Goal: Task Accomplishment & Management: Use online tool/utility

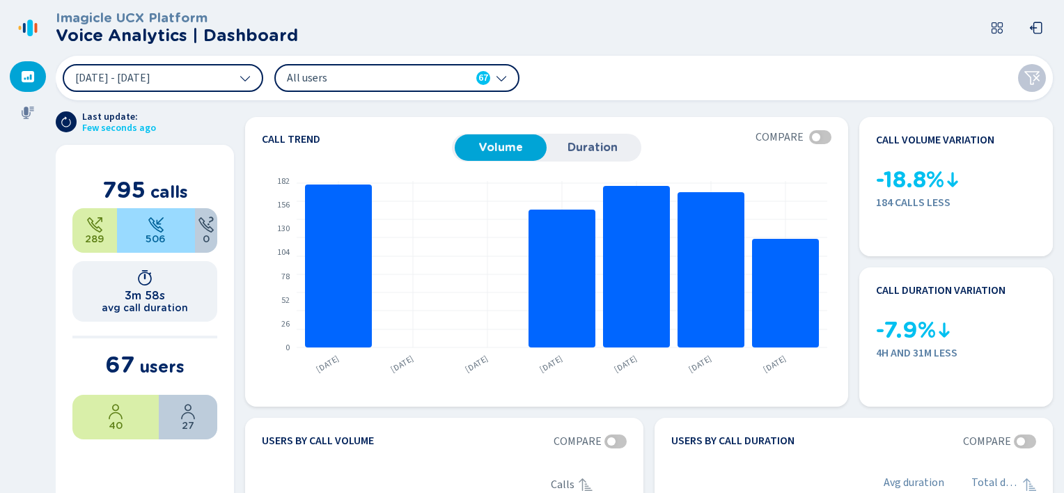
click at [421, 72] on span "All users" at bounding box center [367, 77] width 160 height 15
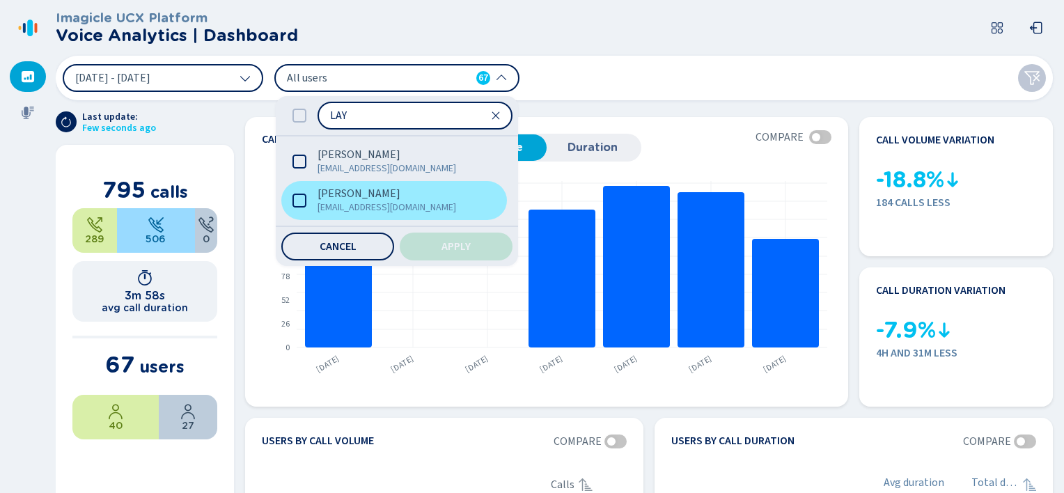
type input "LAY"
click at [301, 203] on icon at bounding box center [299, 201] width 14 height 14
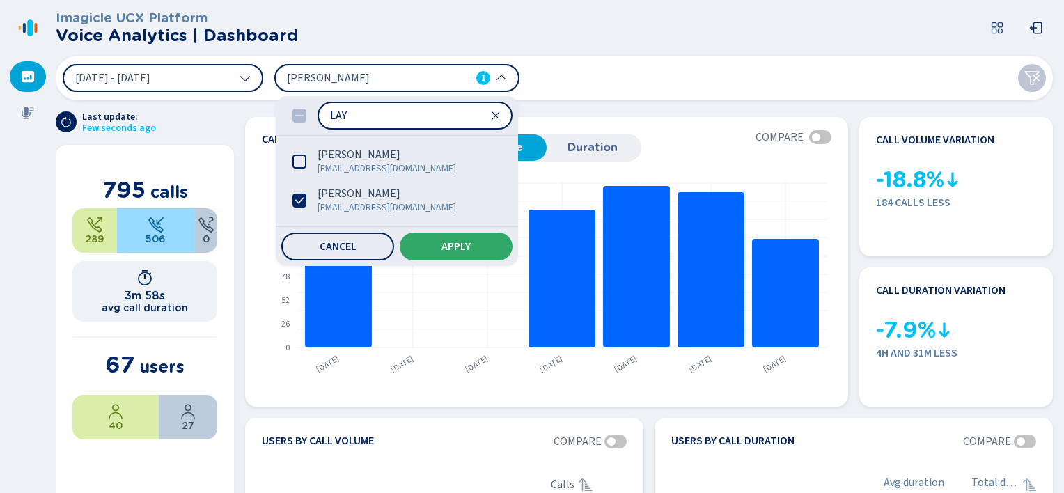
click at [423, 240] on button "Apply" at bounding box center [456, 247] width 113 height 28
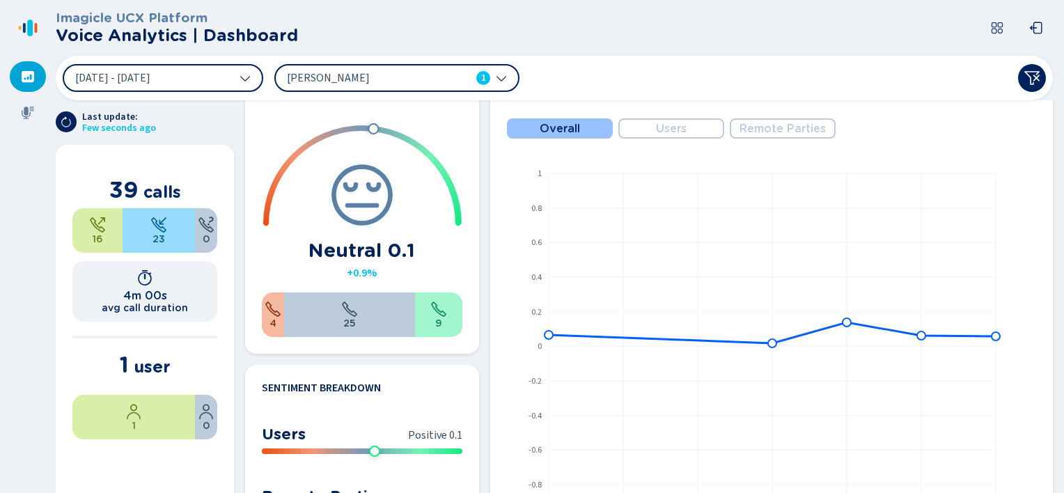
scroll to position [731, 0]
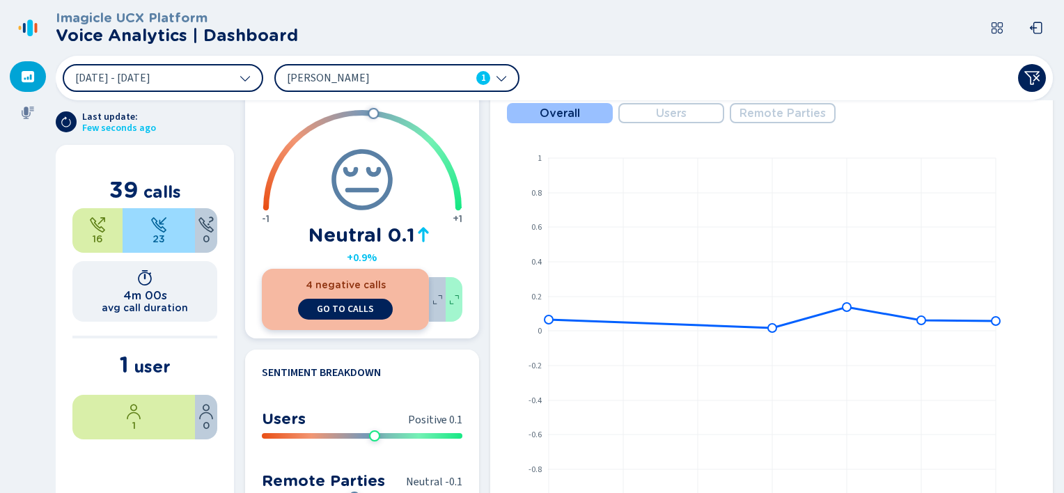
click at [269, 313] on div "4 negative calls go to calls" at bounding box center [345, 299] width 167 height 61
click at [334, 308] on span "go to calls" at bounding box center [345, 309] width 57 height 11
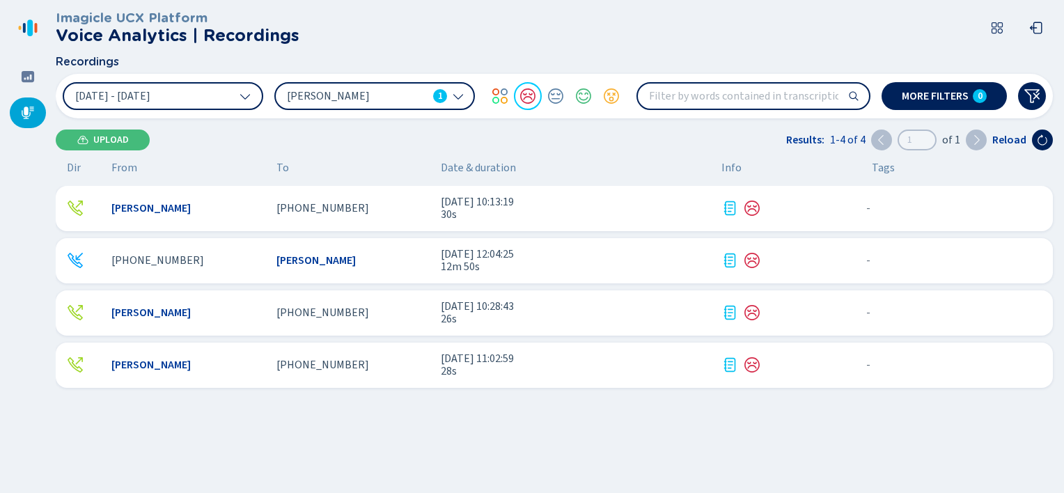
click at [729, 363] on icon at bounding box center [729, 365] width 17 height 17
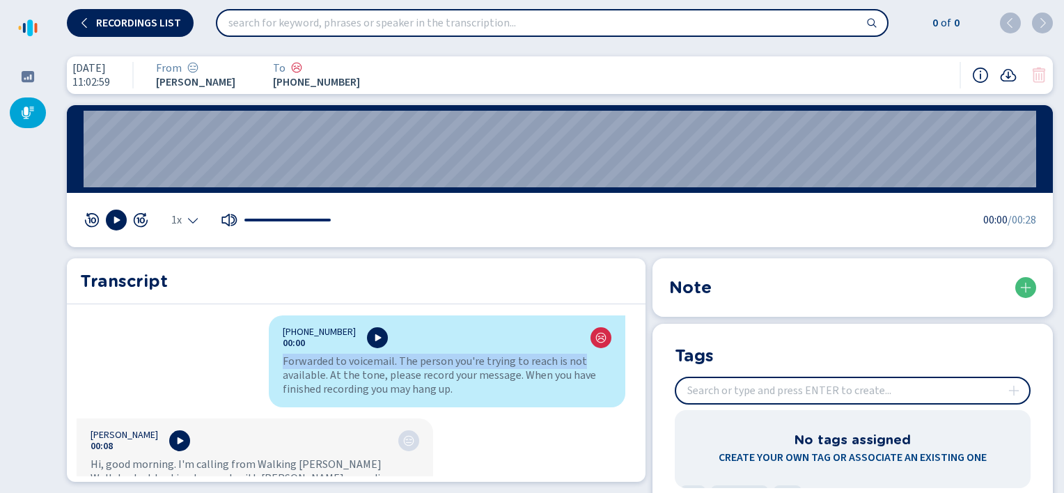
drag, startPoint x: 637, startPoint y: 338, endPoint x: 633, endPoint y: 365, distance: 26.8
click at [633, 365] on div "Transcript [PHONE_NUMBER]:00 Forwarded to voicemail. The person you're trying t…" at bounding box center [356, 370] width 579 height 224
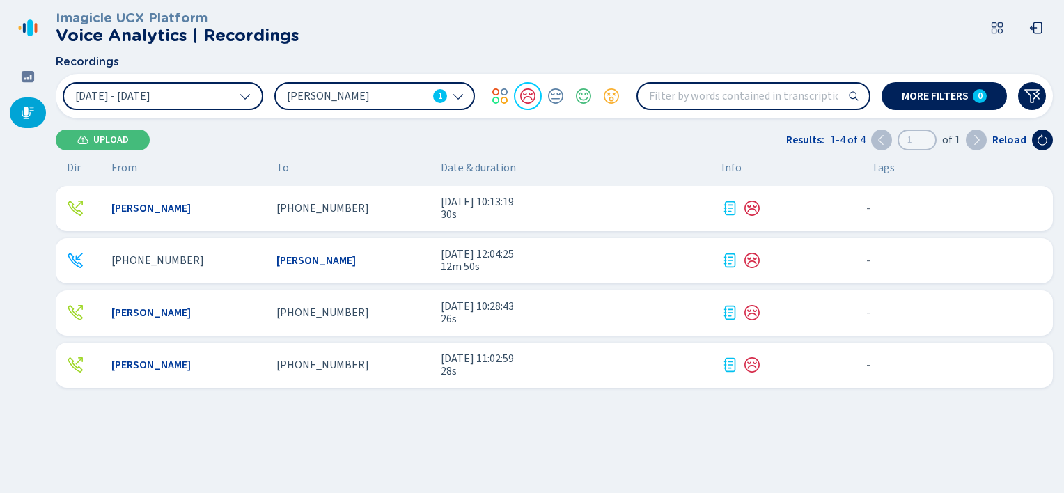
click at [753, 314] on icon at bounding box center [751, 312] width 15 height 15
click at [752, 262] on icon at bounding box center [752, 260] width 17 height 17
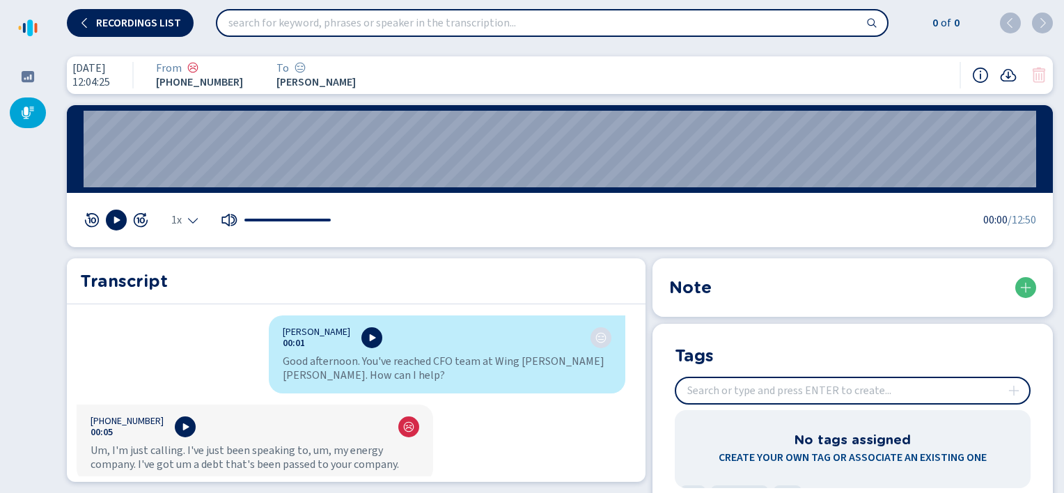
drag, startPoint x: 635, startPoint y: 322, endPoint x: 634, endPoint y: 330, distance: 8.5
click at [634, 330] on div "[PERSON_NAME] 00:01 Good afternoon. You've reached CFO team at Wing [PERSON_NAM…" at bounding box center [351, 395] width 568 height 161
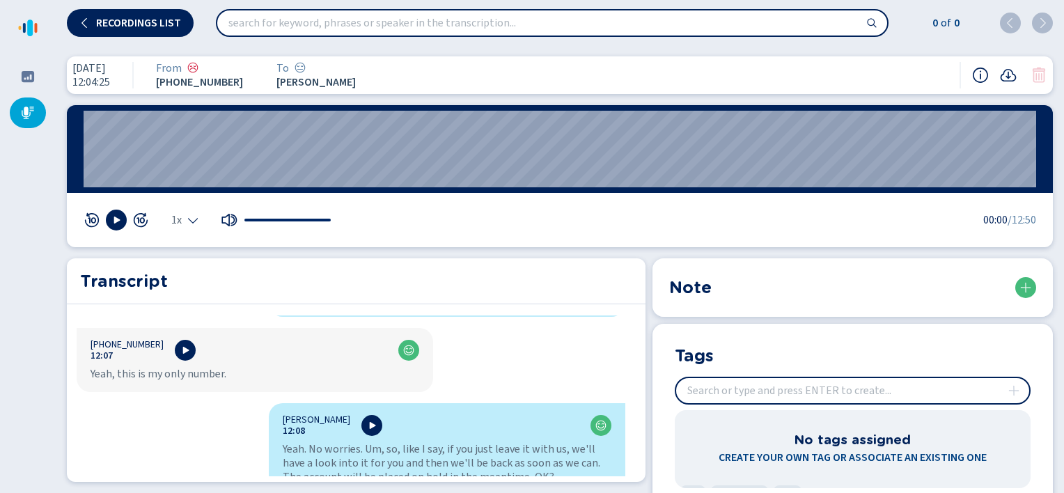
scroll to position [8790, 0]
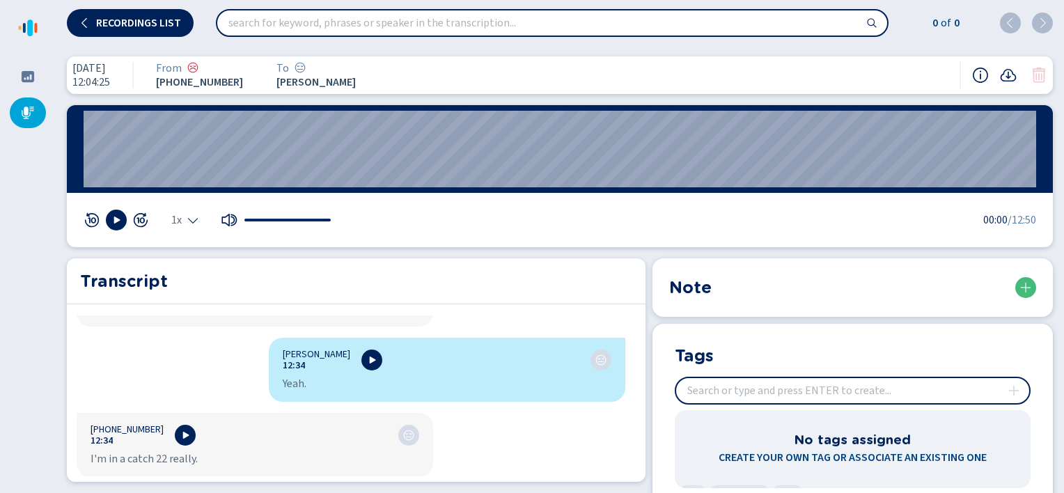
click at [636, 457] on div "Transcript [PERSON_NAME] 00:01 Good afternoon. You've reached CFO team at Wing …" at bounding box center [356, 370] width 579 height 224
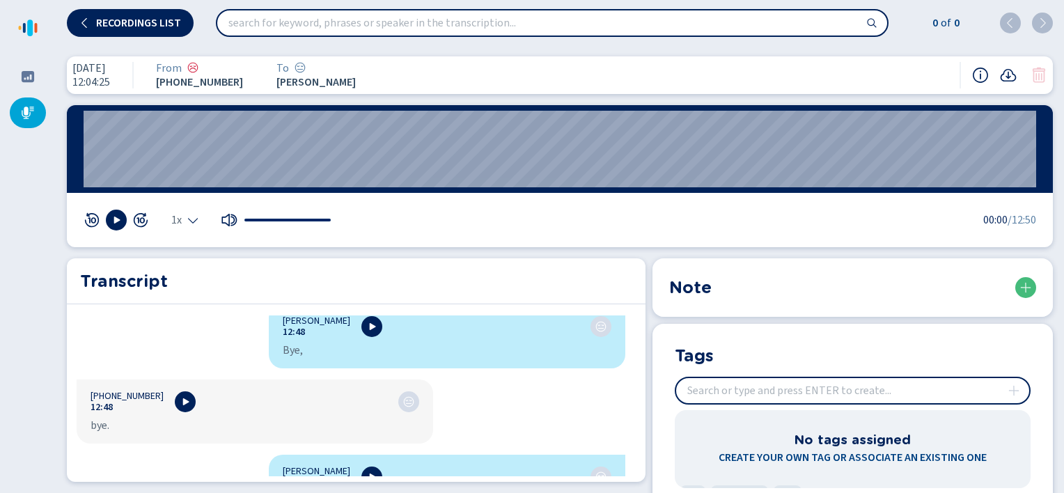
scroll to position [9590, 0]
